Goal: Check status: Check status

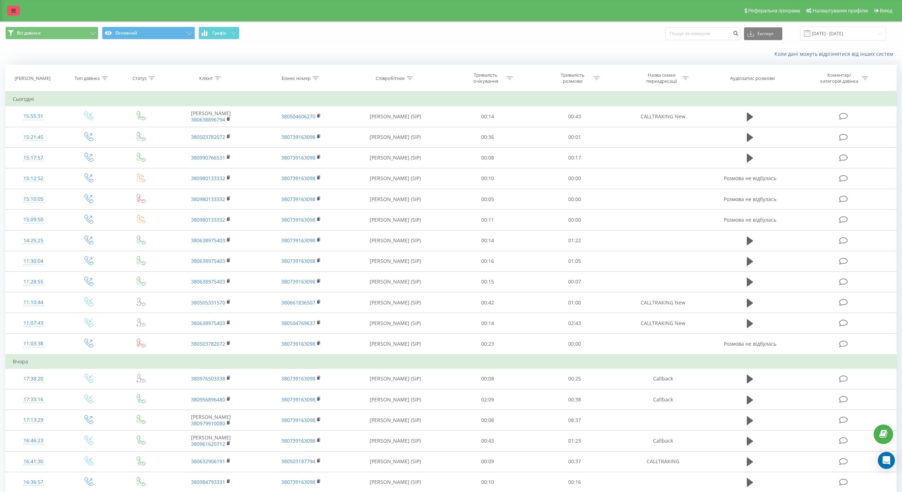
click at [11, 7] on link at bounding box center [13, 11] width 13 height 10
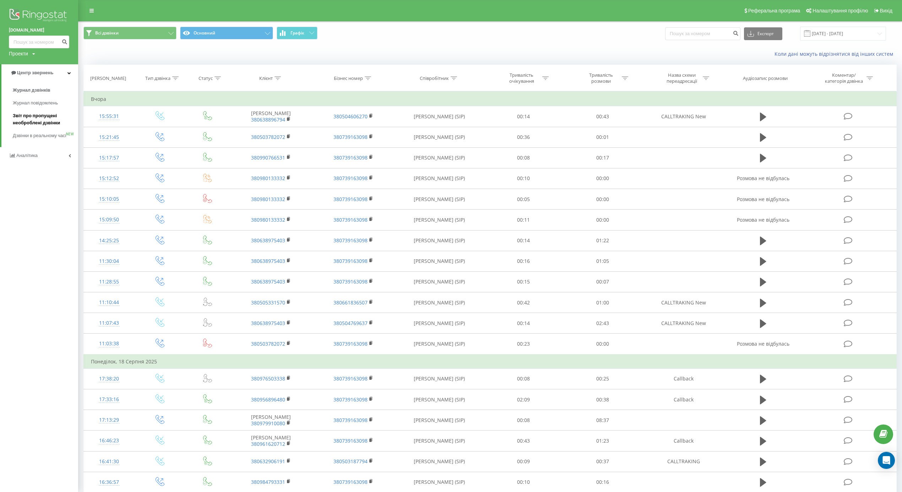
click at [27, 118] on span "Звіт про пропущені необроблені дзвінки" at bounding box center [44, 119] width 62 height 14
click at [19, 120] on span "Звіт про пропущені необроблені дзвінки" at bounding box center [44, 119] width 62 height 14
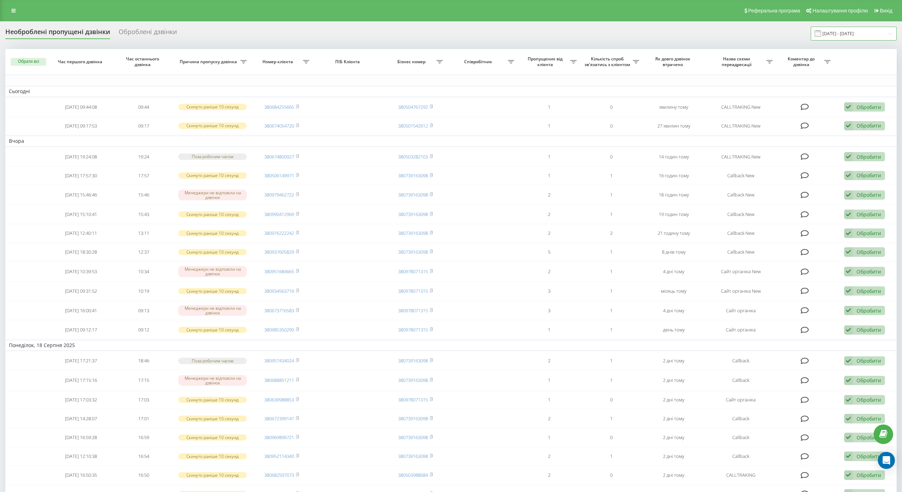
click at [848, 30] on input "20.07.2025 - 20.08.2025" at bounding box center [853, 34] width 86 height 14
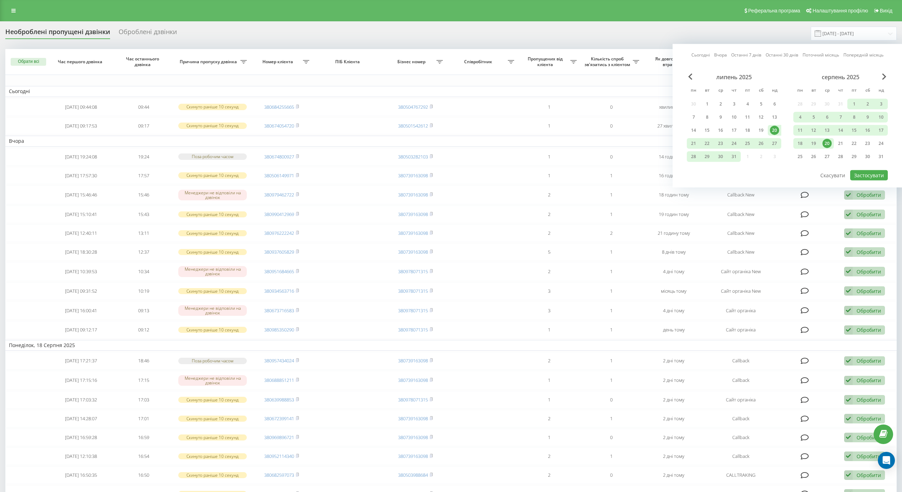
click at [827, 141] on div "20" at bounding box center [826, 143] width 9 height 9
click at [826, 141] on div "20" at bounding box center [826, 143] width 9 height 9
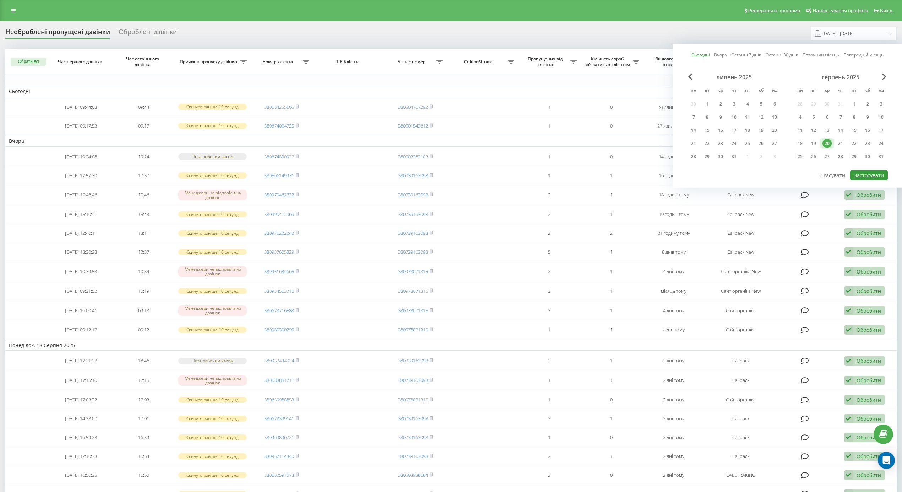
click at [866, 174] on button "Застосувати" at bounding box center [869, 175] width 38 height 10
type input "[DATE] - [DATE]"
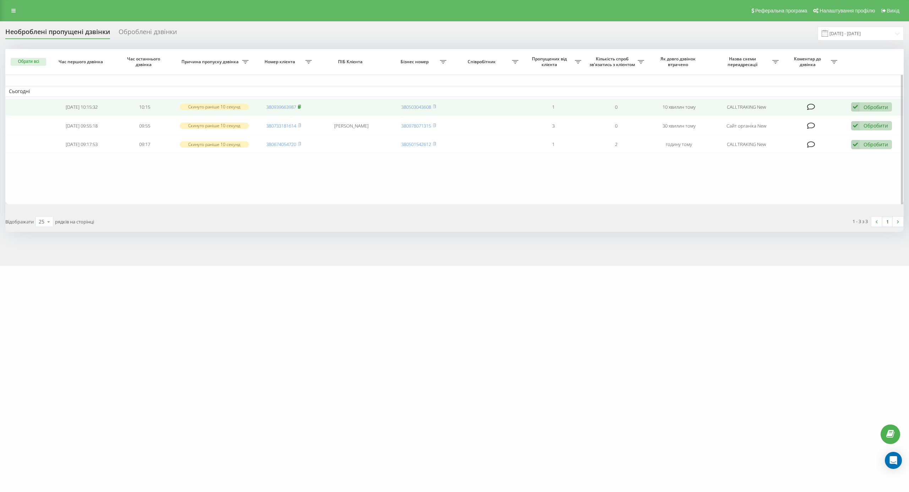
click at [300, 106] on rect at bounding box center [299, 106] width 2 height 3
click at [300, 104] on span at bounding box center [299, 107] width 3 height 6
